Goal: Task Accomplishment & Management: Complete application form

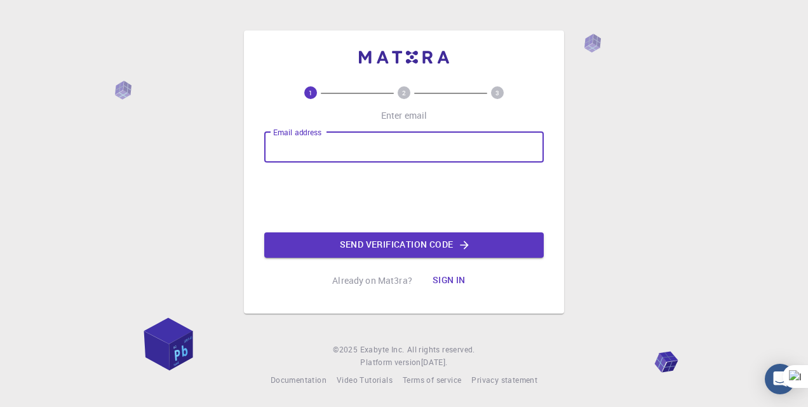
click at [327, 152] on input "Email address" at bounding box center [404, 147] width 280 height 31
type input "[EMAIL_ADDRESS][DOMAIN_NAME]"
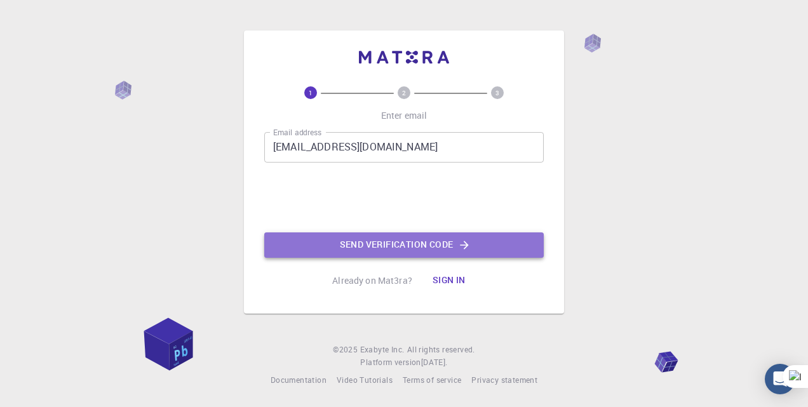
click at [357, 242] on button "Send verification code" at bounding box center [404, 245] width 280 height 25
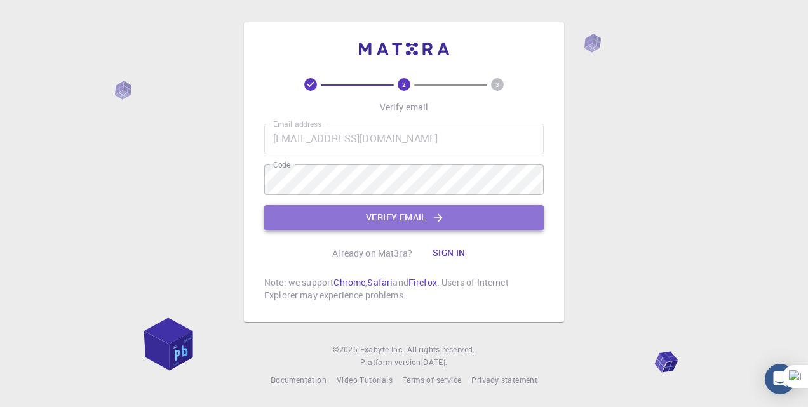
click at [378, 210] on button "Verify email" at bounding box center [404, 217] width 280 height 25
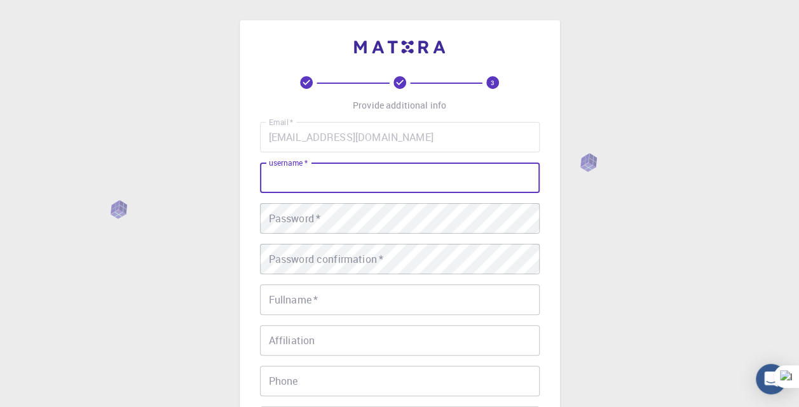
click at [358, 182] on input "username   *" at bounding box center [400, 178] width 280 height 31
type input "Aman"
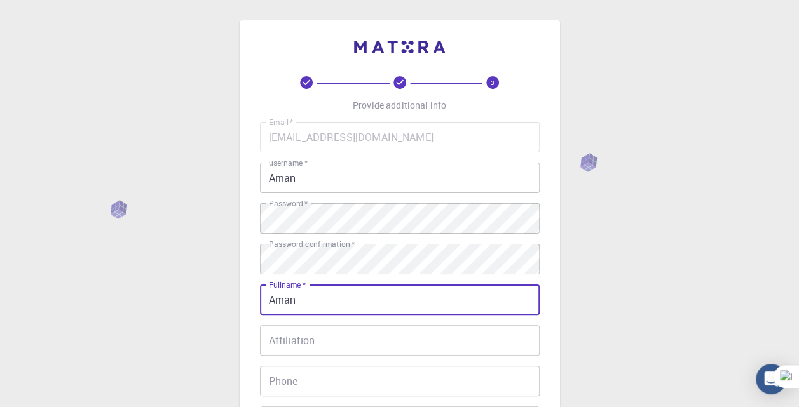
type input "[PERSON_NAME]"
type input "[PHONE_NUMBER]"
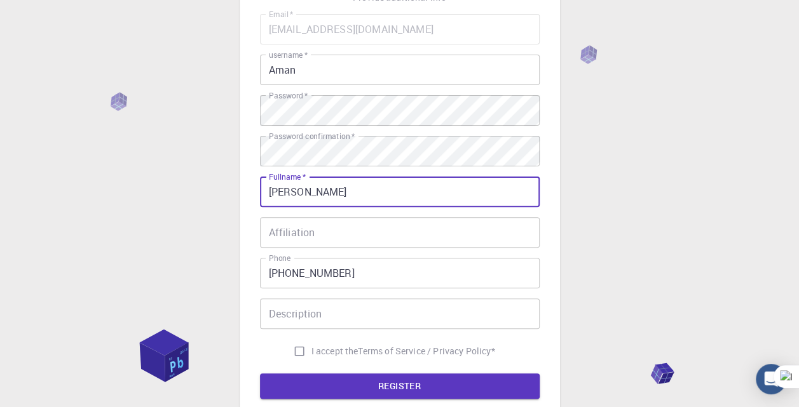
scroll to position [109, 0]
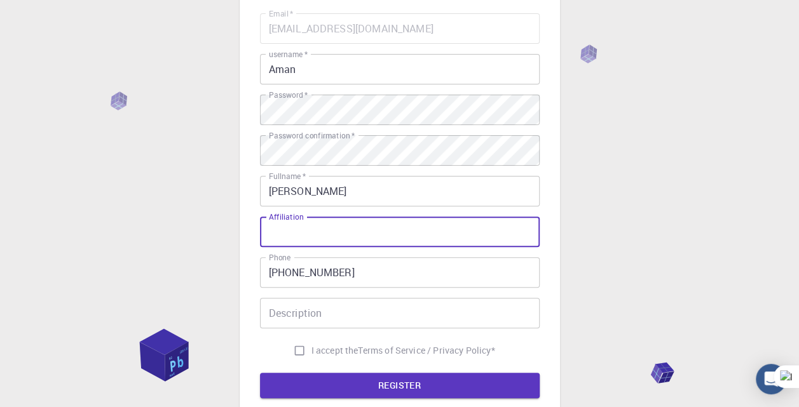
click at [381, 222] on input "Affiliation" at bounding box center [400, 232] width 280 height 31
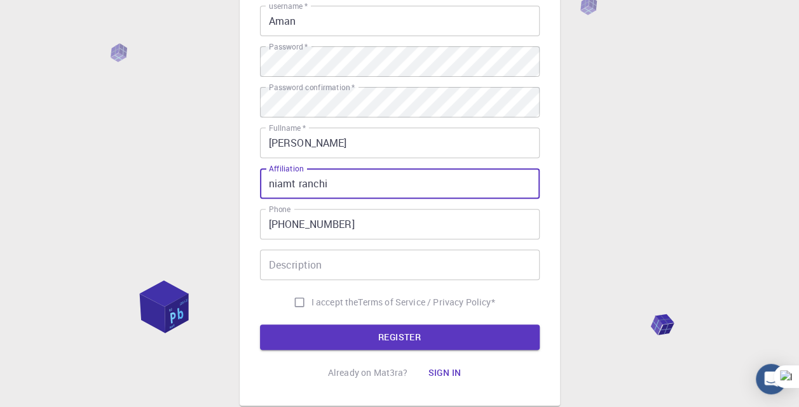
scroll to position [165, 0]
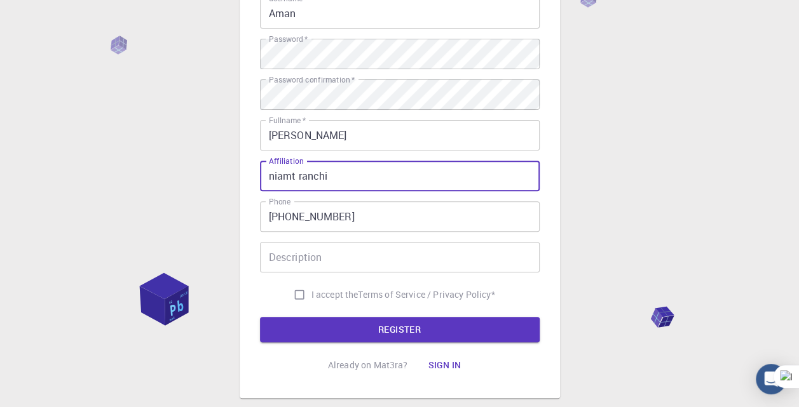
type input "niamt ranchi"
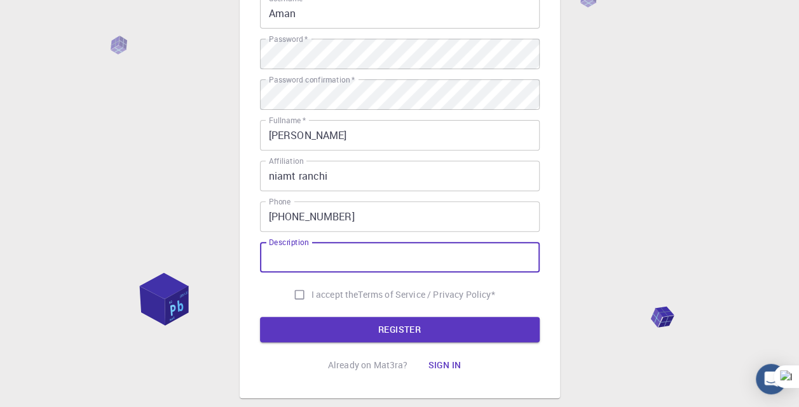
click at [365, 246] on input "Description" at bounding box center [400, 257] width 280 height 31
type input "i"
type input "I am a 3rd year student of niamt ranchi."
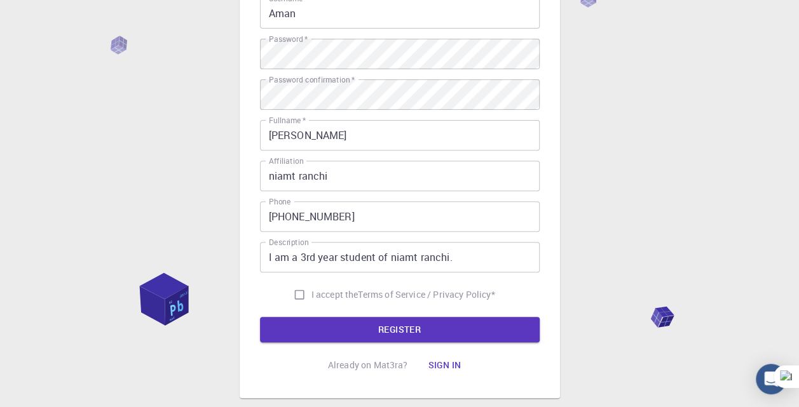
click at [333, 296] on span "I accept the" at bounding box center [334, 295] width 47 height 13
click at [311, 296] on input "I accept the Terms of Service / Privacy Policy *" at bounding box center [299, 295] width 24 height 24
click at [333, 295] on span "I accept the" at bounding box center [334, 295] width 47 height 13
click at [311, 295] on input "I accept the Terms of Service / Privacy Policy *" at bounding box center [299, 295] width 24 height 24
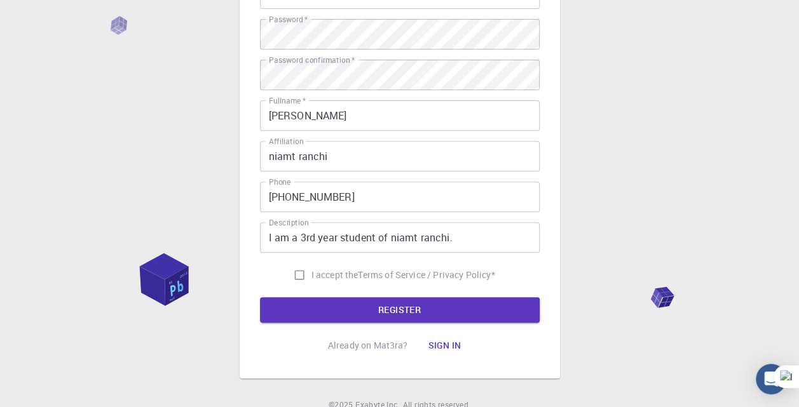
scroll to position [240, 0]
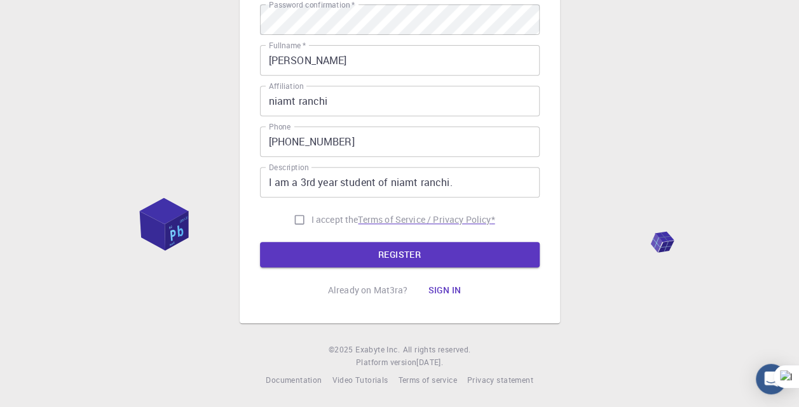
click at [476, 215] on p "Terms of Service / Privacy Policy *" at bounding box center [426, 220] width 137 height 13
click at [299, 217] on input "I accept the Terms of Service / Privacy Policy *" at bounding box center [299, 220] width 24 height 24
checkbox input "true"
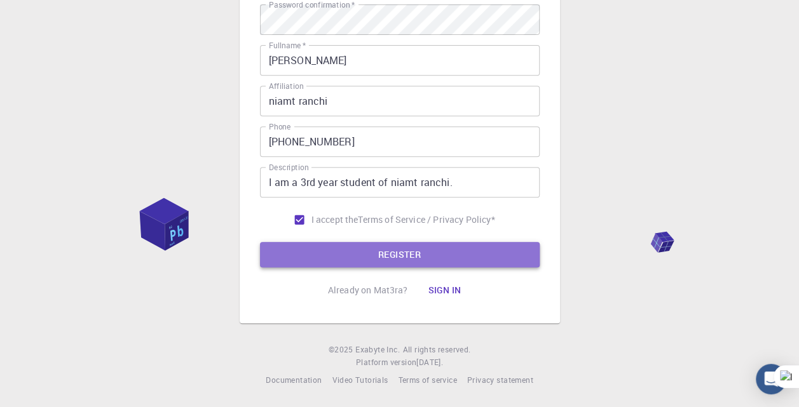
click at [339, 254] on button "REGISTER" at bounding box center [400, 254] width 280 height 25
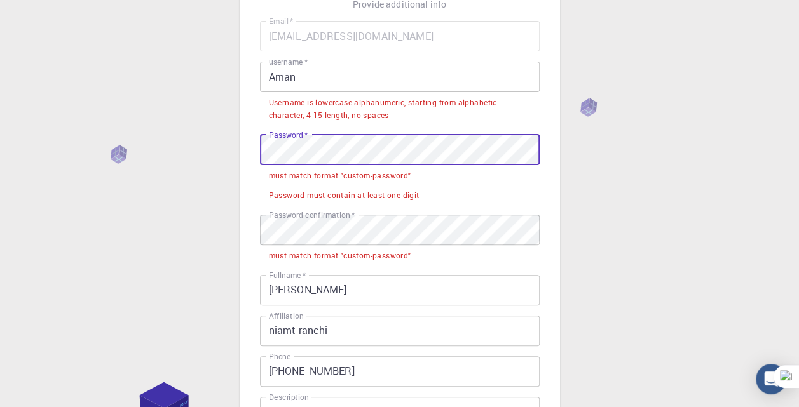
scroll to position [97, 0]
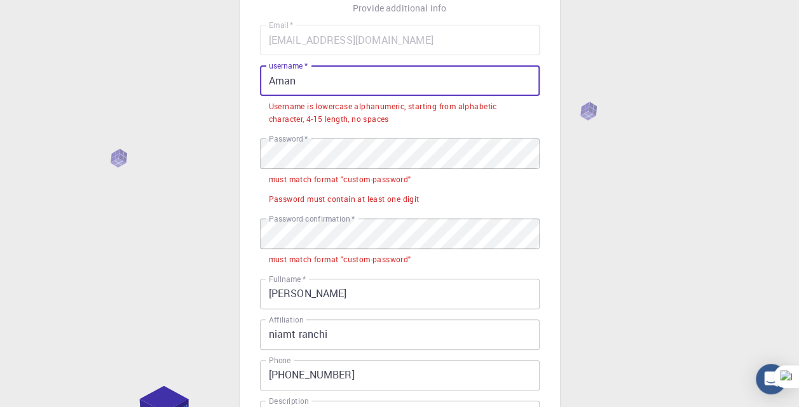
click at [276, 81] on input "Aman" at bounding box center [400, 80] width 280 height 31
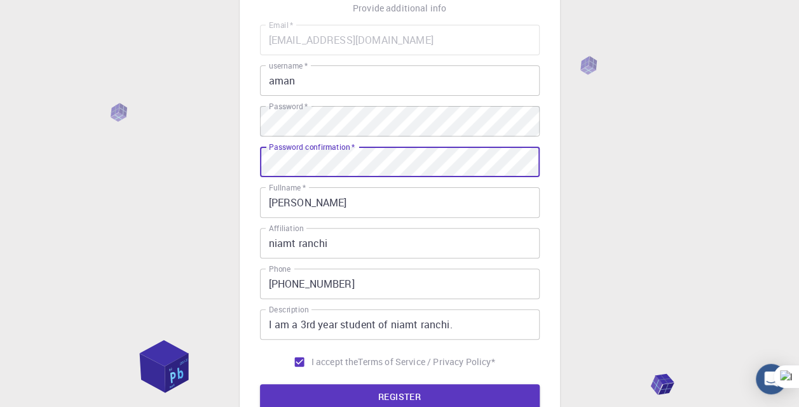
scroll to position [227, 0]
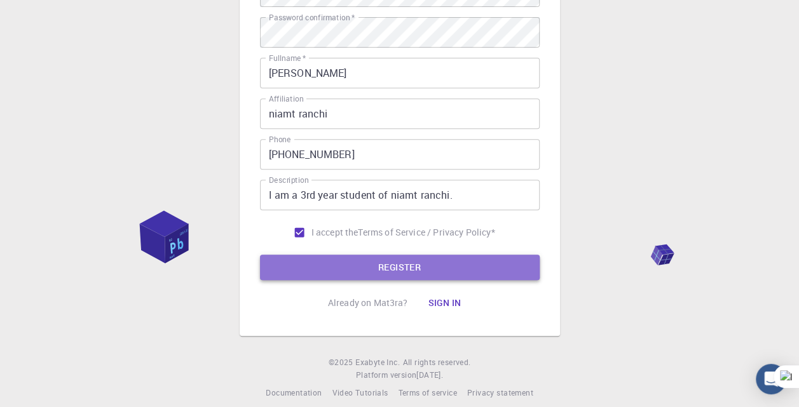
click at [351, 267] on button "REGISTER" at bounding box center [400, 267] width 280 height 25
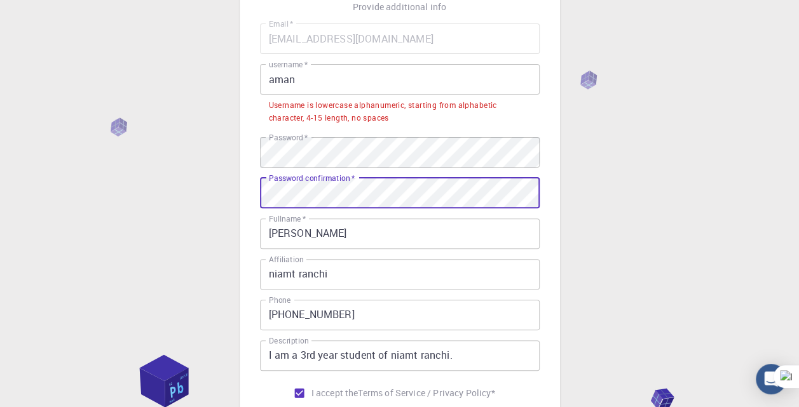
scroll to position [96, 0]
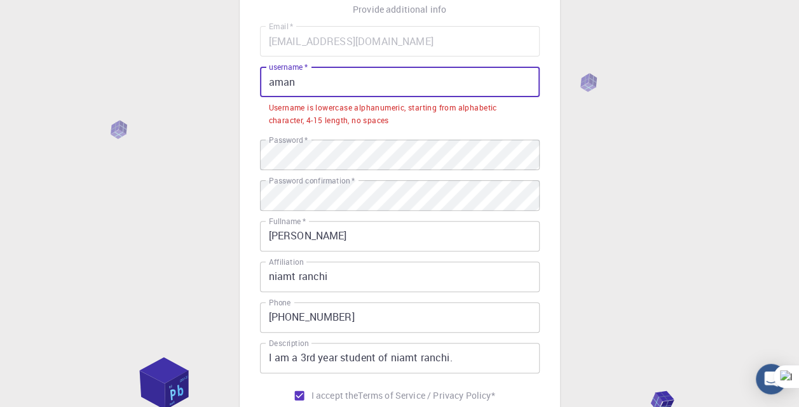
click at [320, 70] on input "aman" at bounding box center [400, 82] width 280 height 31
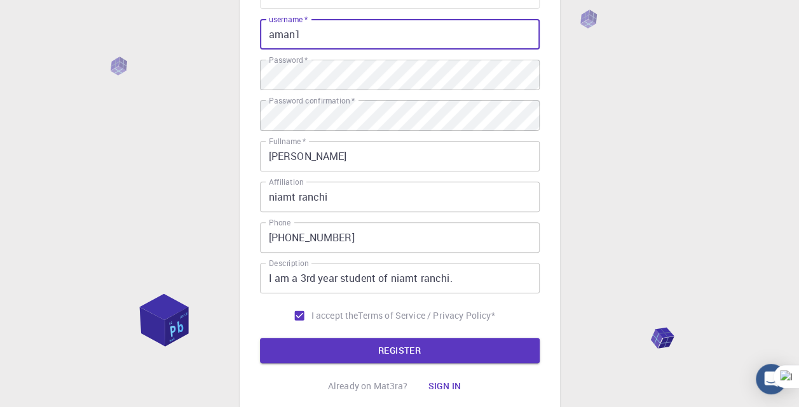
scroll to position [146, 0]
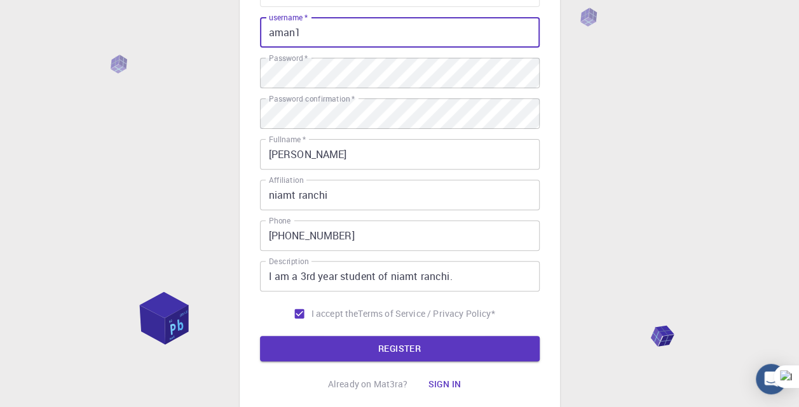
type input "aman1"
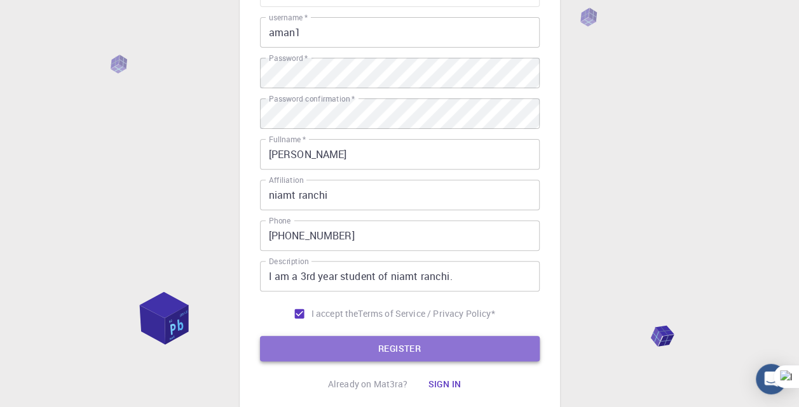
click at [364, 347] on button "REGISTER" at bounding box center [400, 348] width 280 height 25
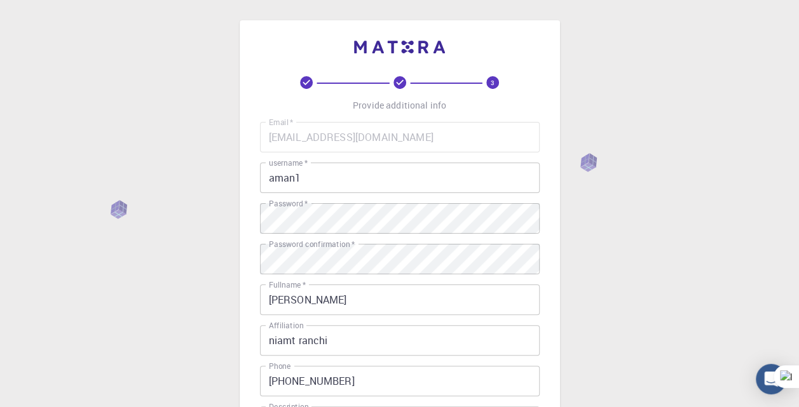
scroll to position [240, 0]
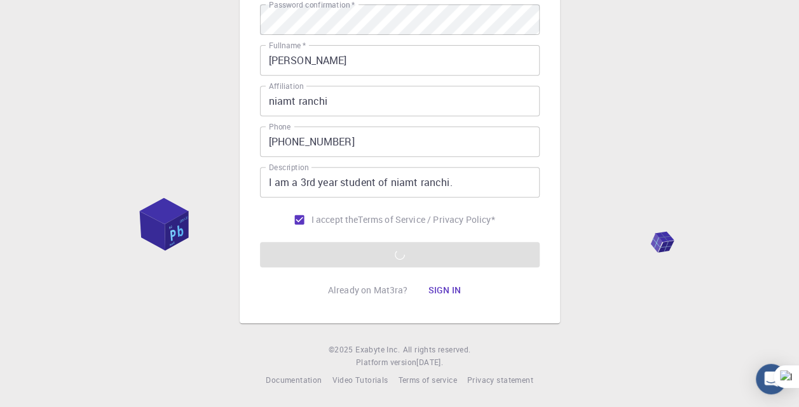
click at [415, 256] on form "Email   * [EMAIL_ADDRESS][DOMAIN_NAME] Email   * username   * aman1 username   …" at bounding box center [400, 74] width 280 height 385
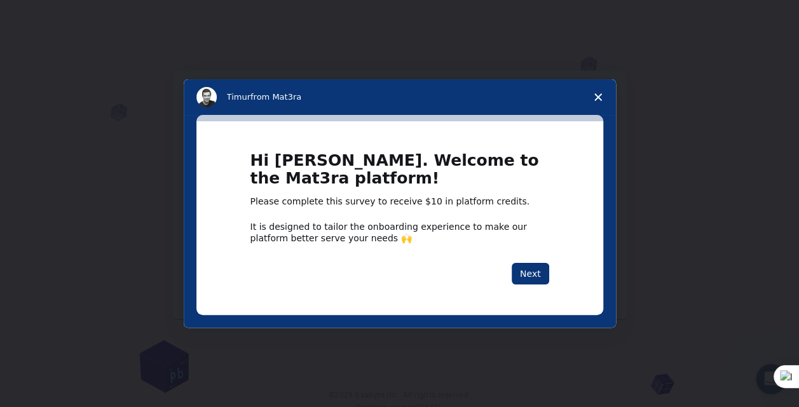
click at [400, 388] on div "Intercom messenger" at bounding box center [399, 203] width 799 height 407
click at [533, 278] on button "Next" at bounding box center [531, 274] width 38 height 22
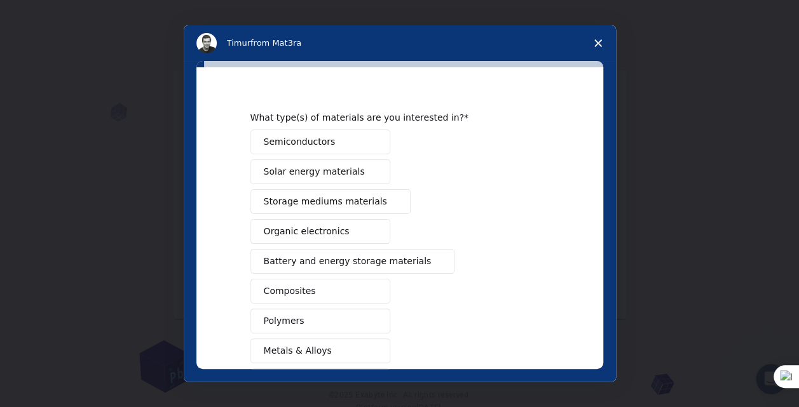
scroll to position [13, 0]
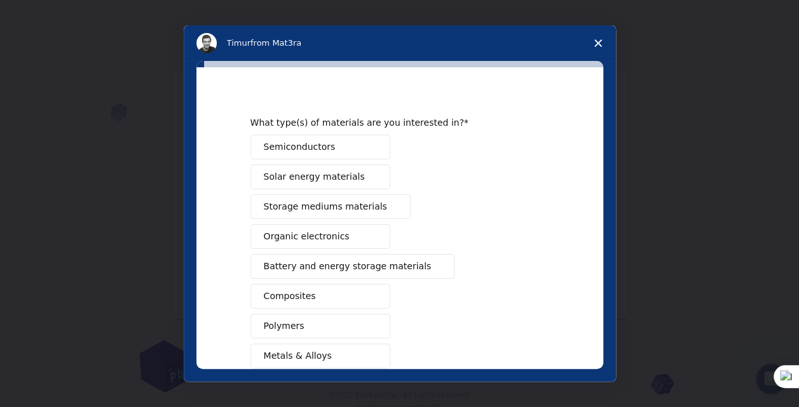
click at [332, 141] on button "Semiconductors" at bounding box center [320, 147] width 140 height 25
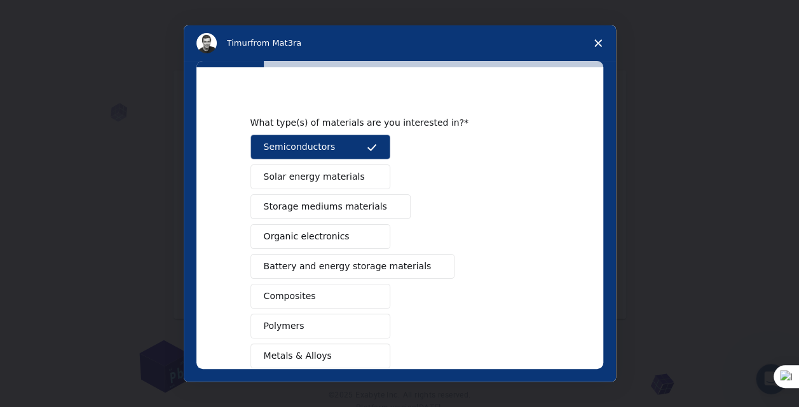
scroll to position [201, 0]
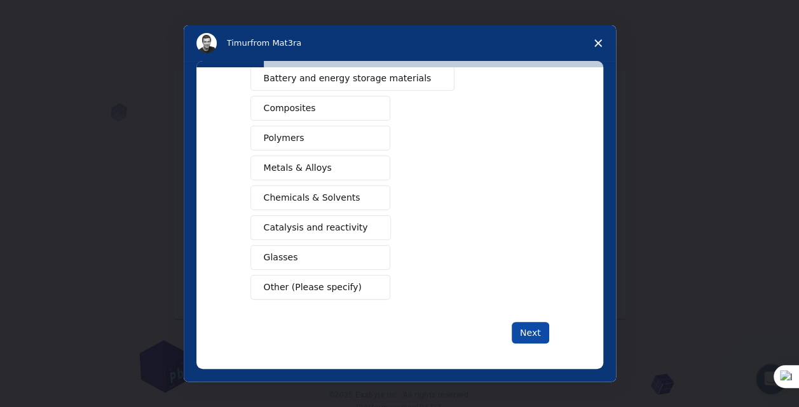
click at [528, 322] on button "Next" at bounding box center [531, 333] width 38 height 22
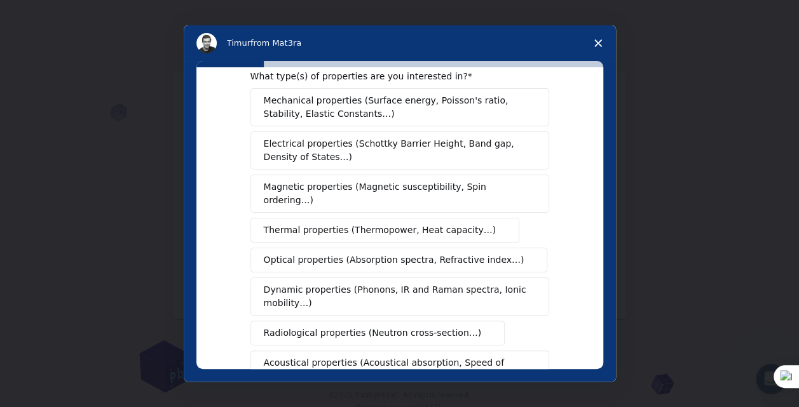
scroll to position [27, 0]
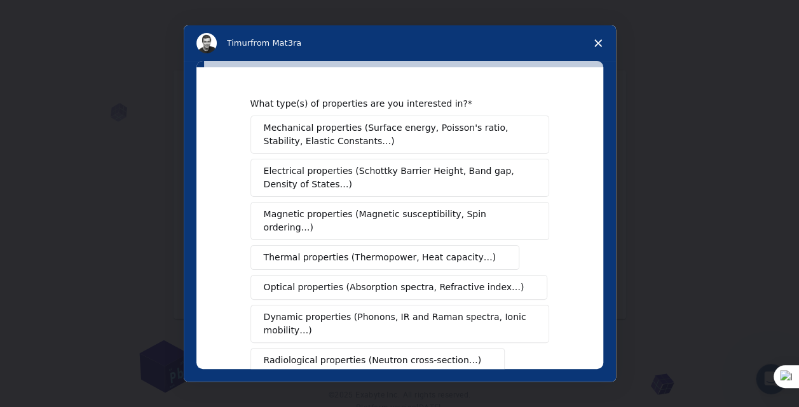
click at [604, 42] on span "Close survey" at bounding box center [598, 43] width 36 height 36
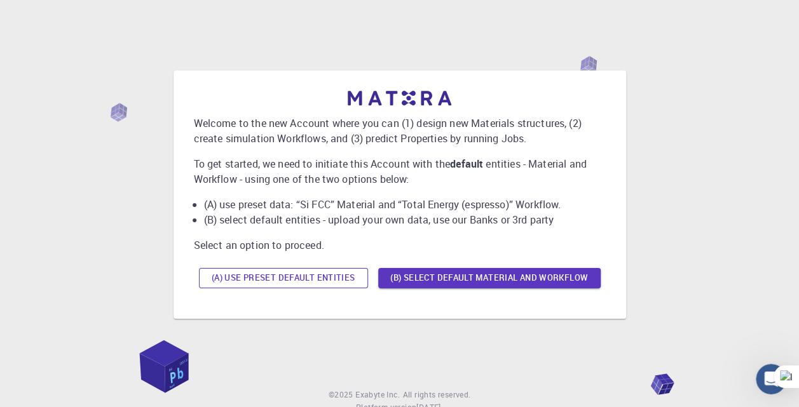
scroll to position [46, 0]
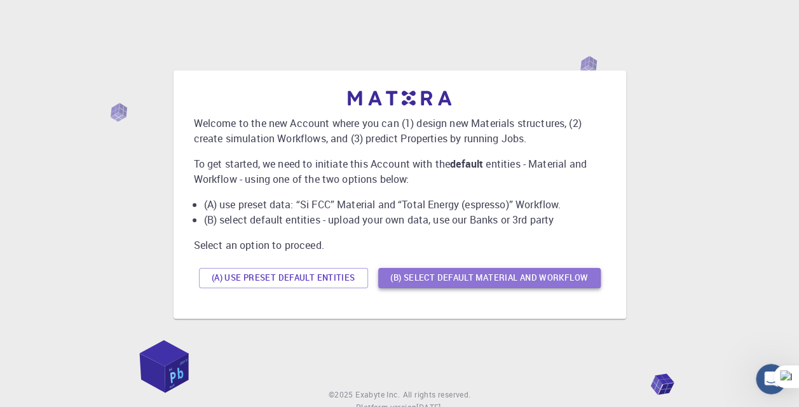
click at [426, 278] on button "(B) Select default material and workflow" at bounding box center [489, 278] width 222 height 20
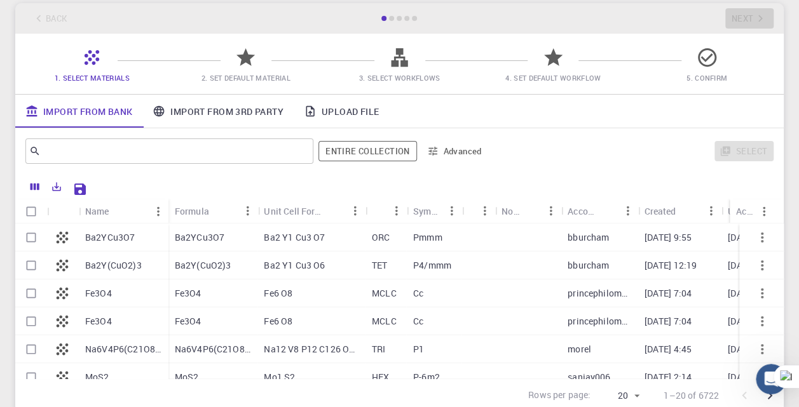
scroll to position [171, 0]
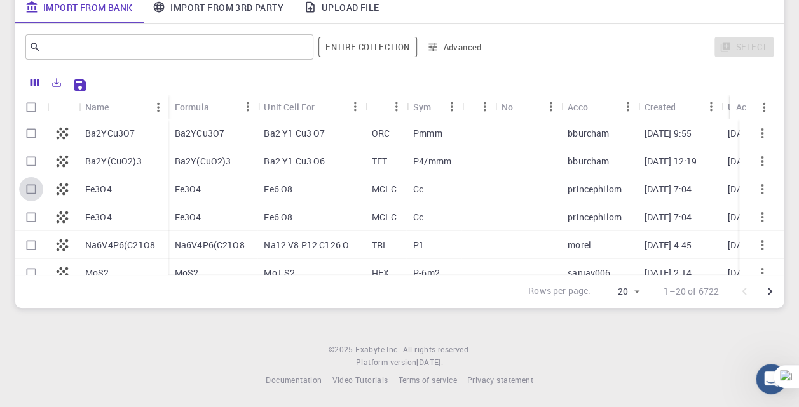
click at [31, 191] on input "Select row" at bounding box center [31, 189] width 24 height 24
checkbox input "true"
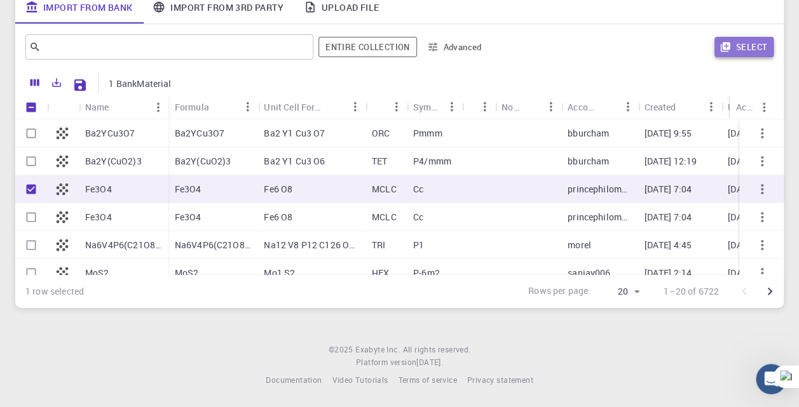
click at [742, 50] on button "Select" at bounding box center [743, 47] width 59 height 20
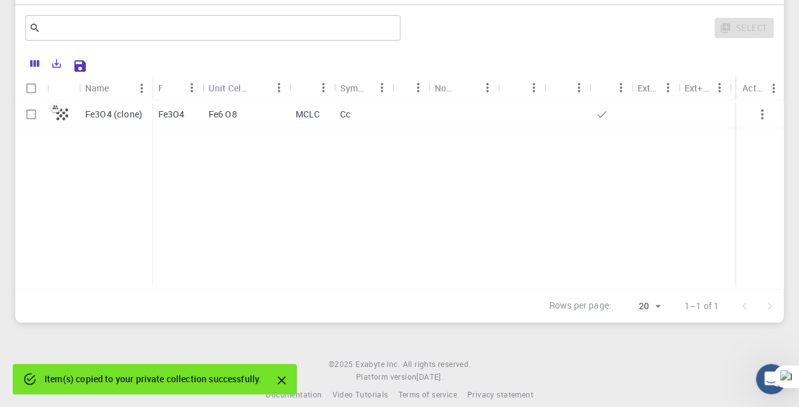
scroll to position [154, 0]
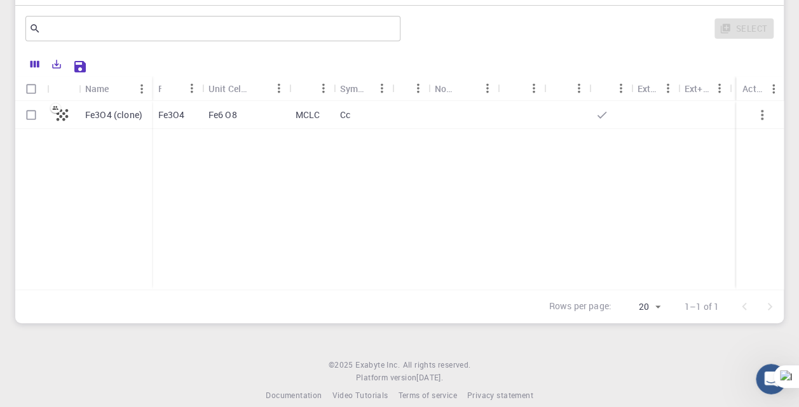
click at [383, 103] on div "Cc" at bounding box center [363, 115] width 58 height 28
checkbox input "true"
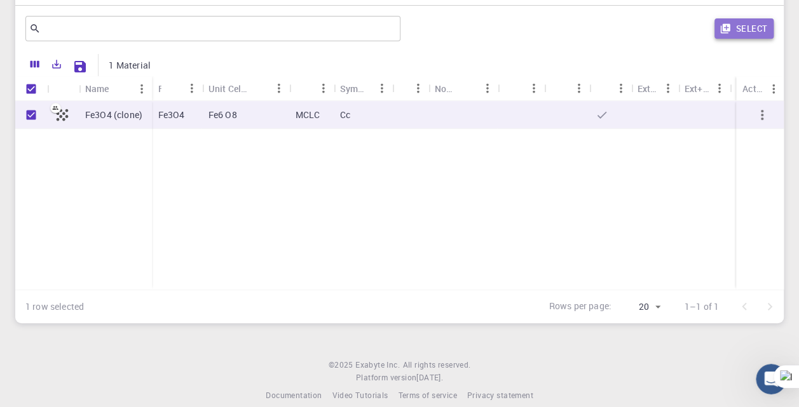
click at [735, 22] on button "Select" at bounding box center [743, 28] width 59 height 20
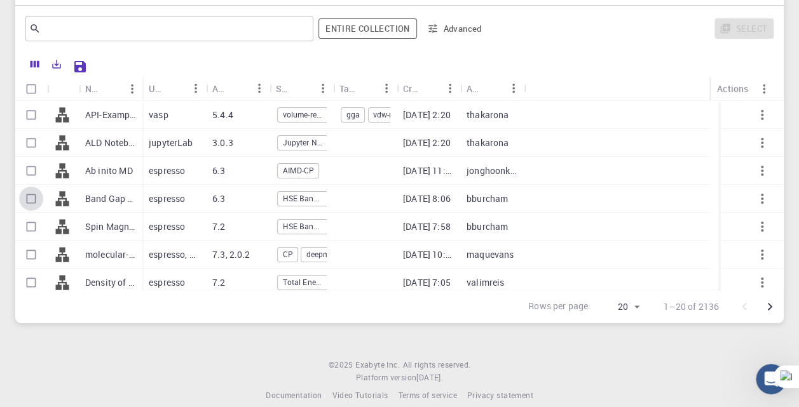
click at [30, 198] on input "Select row" at bounding box center [31, 199] width 24 height 24
checkbox input "true"
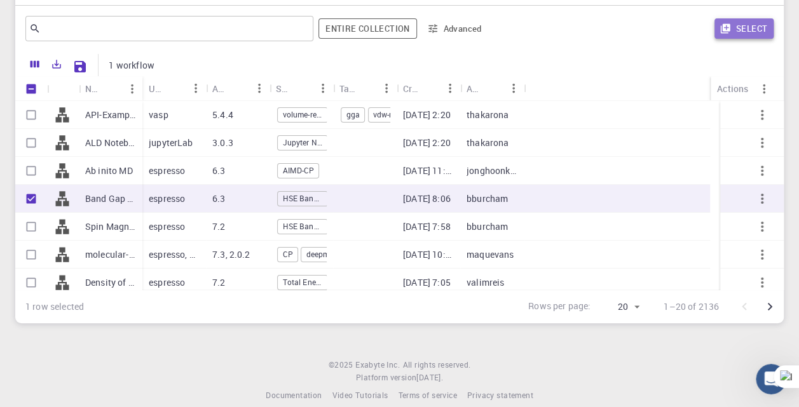
click at [754, 34] on button "Select" at bounding box center [743, 28] width 59 height 20
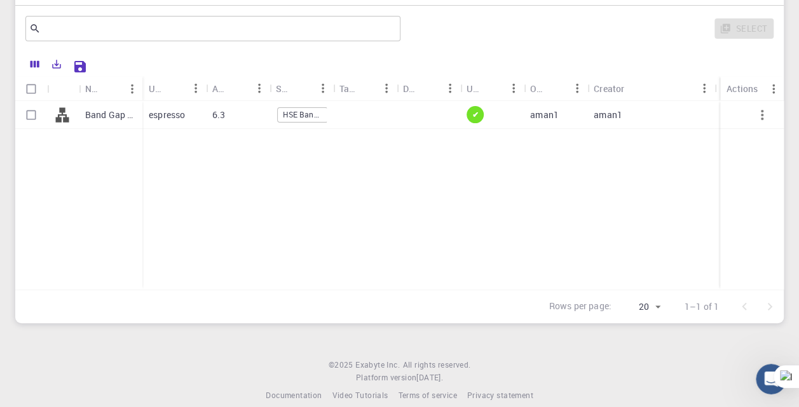
click at [71, 108] on icon at bounding box center [62, 115] width 18 height 18
checkbox input "true"
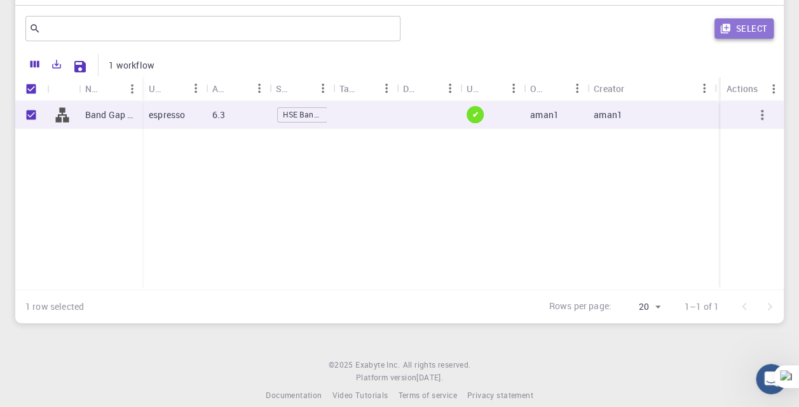
click at [748, 22] on button "Select" at bounding box center [743, 28] width 59 height 20
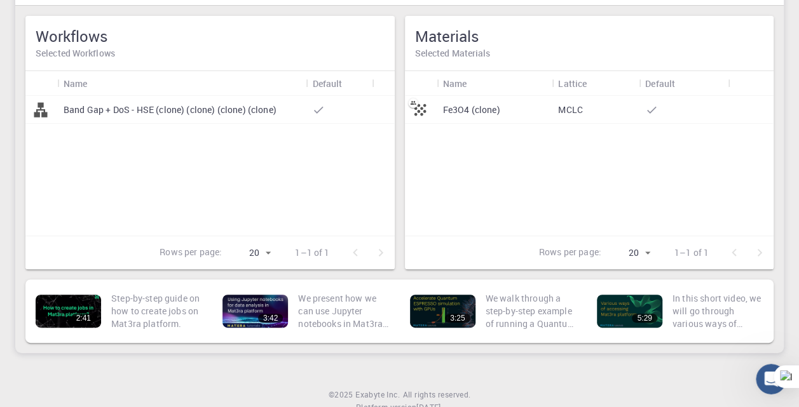
click at [460, 109] on p "Fe3O4 (clone)" at bounding box center [471, 110] width 57 height 13
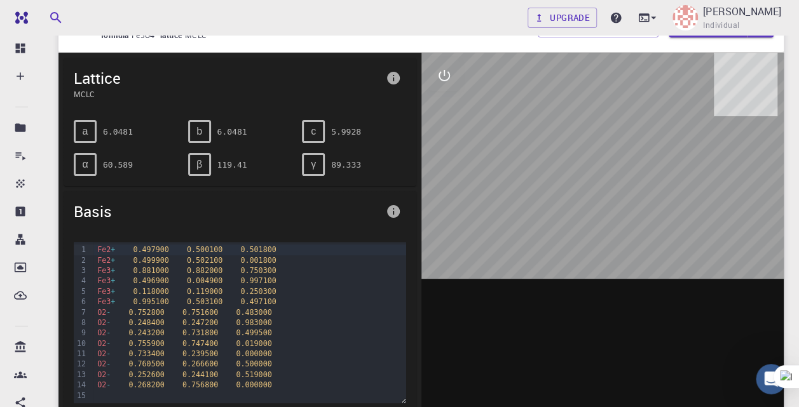
scroll to position [55, 0]
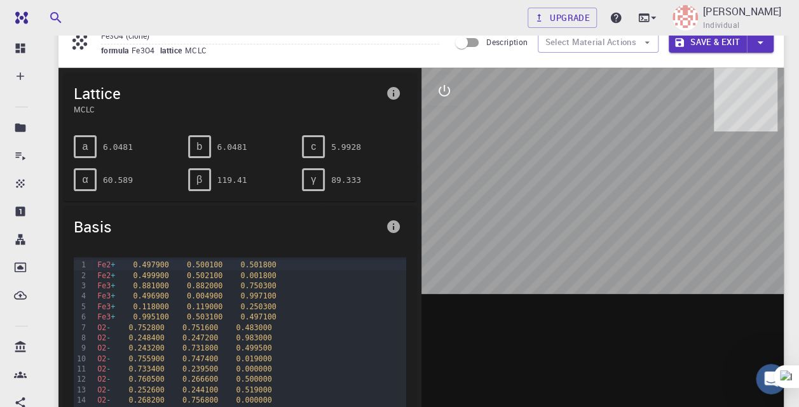
click at [562, 205] on div at bounding box center [602, 265] width 363 height 395
drag, startPoint x: 562, startPoint y: 205, endPoint x: 598, endPoint y: 242, distance: 51.7
click at [598, 242] on div at bounding box center [602, 265] width 363 height 395
drag, startPoint x: 598, startPoint y: 242, endPoint x: 636, endPoint y: 181, distance: 72.0
click at [636, 181] on div at bounding box center [602, 265] width 363 height 395
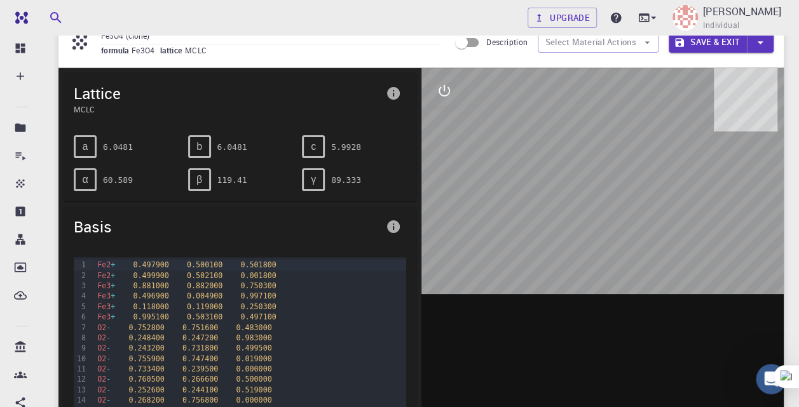
drag, startPoint x: 636, startPoint y: 181, endPoint x: 595, endPoint y: 202, distance: 46.6
click at [595, 202] on div at bounding box center [602, 265] width 363 height 395
click at [200, 147] on span "b" at bounding box center [199, 146] width 6 height 11
click at [240, 146] on pre "6.0481" at bounding box center [232, 147] width 30 height 22
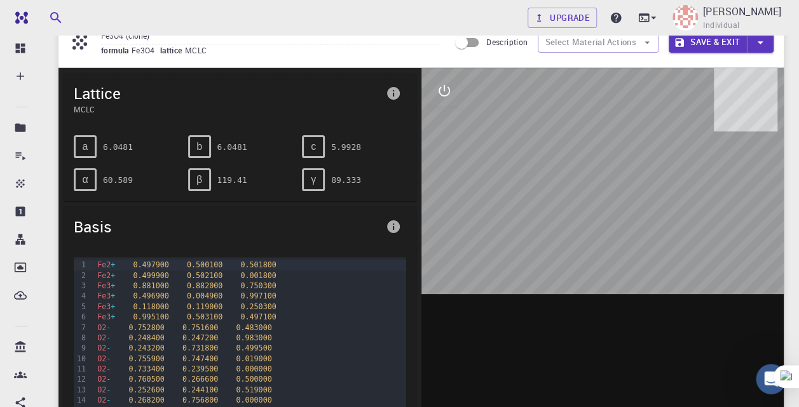
click at [240, 146] on pre "6.0481" at bounding box center [232, 147] width 30 height 22
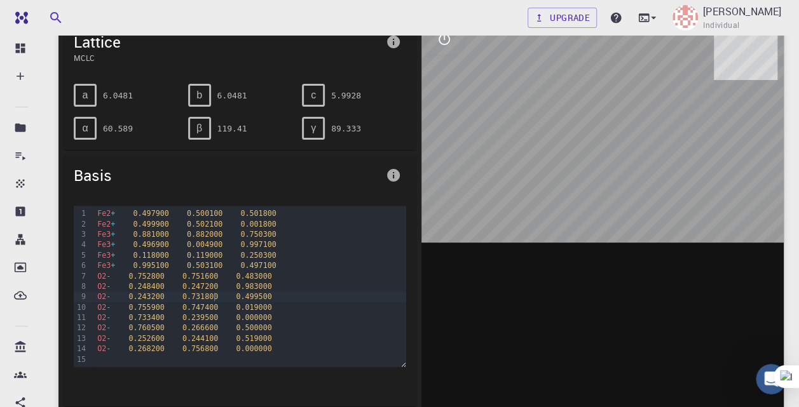
click at [214, 296] on div "O2 - 0.243200 0.731800 0.499500" at bounding box center [249, 297] width 312 height 10
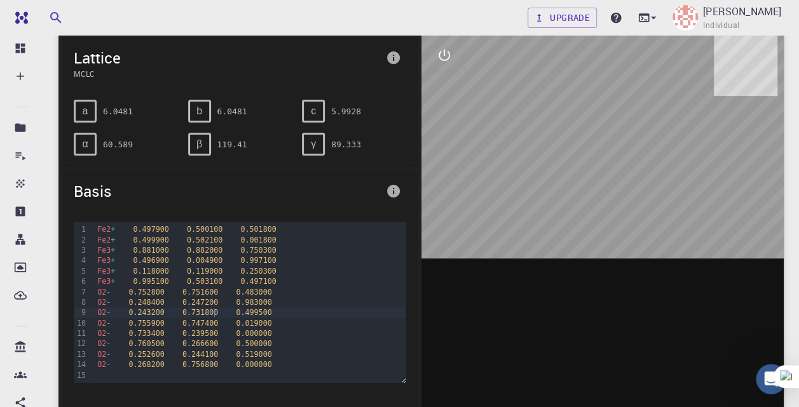
scroll to position [91, 0]
click at [214, 315] on div "O2 - 0.243200 0.731800 0.499500" at bounding box center [249, 312] width 312 height 10
click at [202, 310] on span "0.731800" at bounding box center [200, 312] width 36 height 9
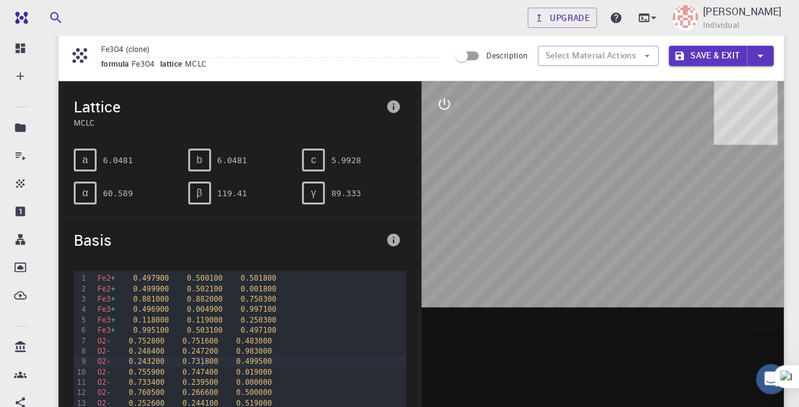
scroll to position [42, 0]
click at [468, 55] on input "Description" at bounding box center [461, 55] width 72 height 24
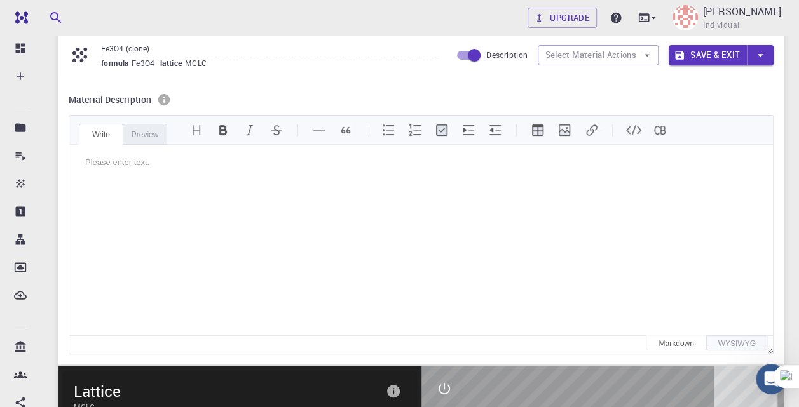
scroll to position [0, 0]
click at [468, 55] on input "Description" at bounding box center [474, 55] width 72 height 24
checkbox input "false"
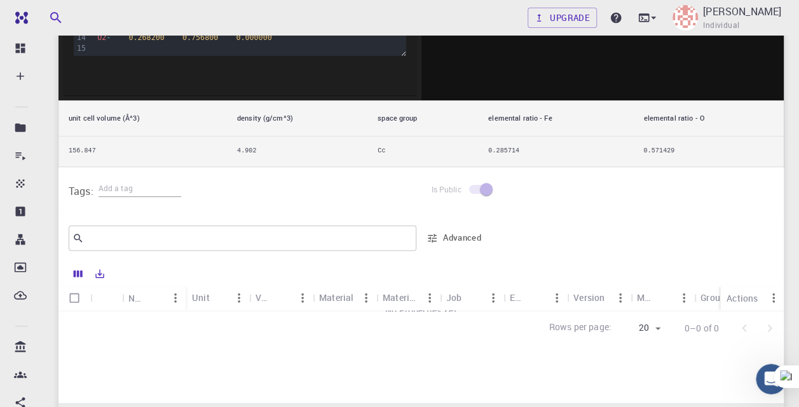
scroll to position [531, 0]
